Goal: Use online tool/utility: Use online tool/utility

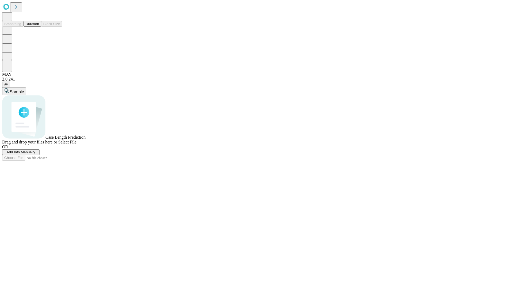
click at [39, 27] on button "Duration" at bounding box center [32, 24] width 18 height 6
click at [76, 144] on span "Select File" at bounding box center [67, 142] width 18 height 5
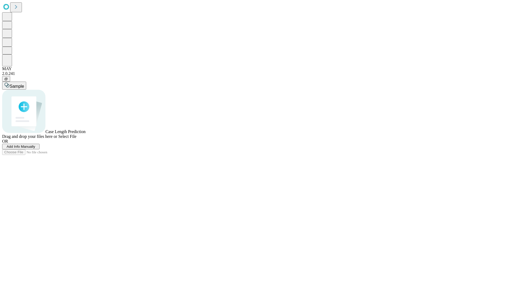
click at [76, 139] on span "Select File" at bounding box center [67, 136] width 18 height 5
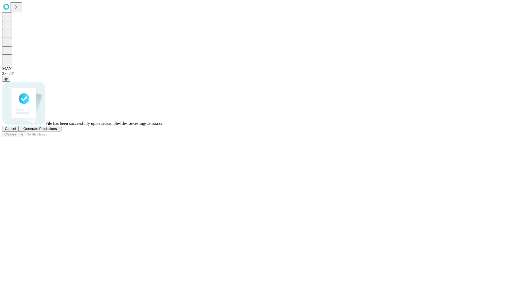
click at [57, 131] on span "Generate Predictions" at bounding box center [39, 129] width 33 height 4
